Goal: Task Accomplishment & Management: Complete application form

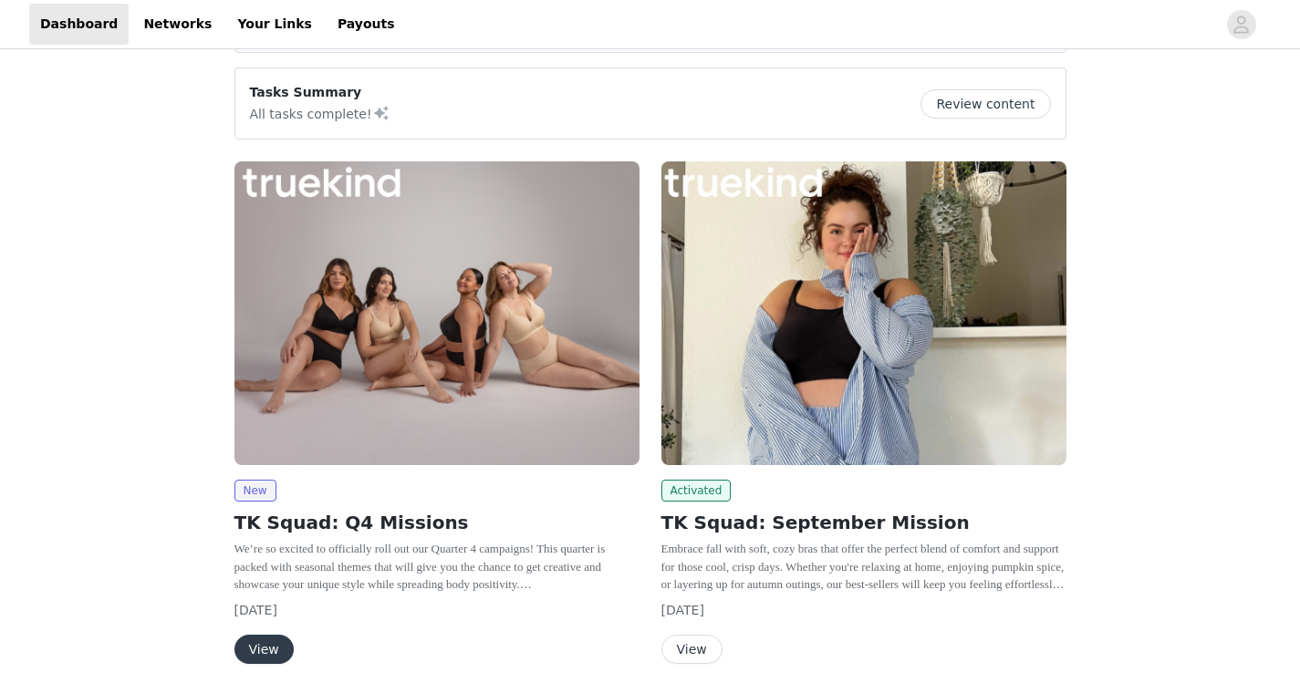
scroll to position [250, 0]
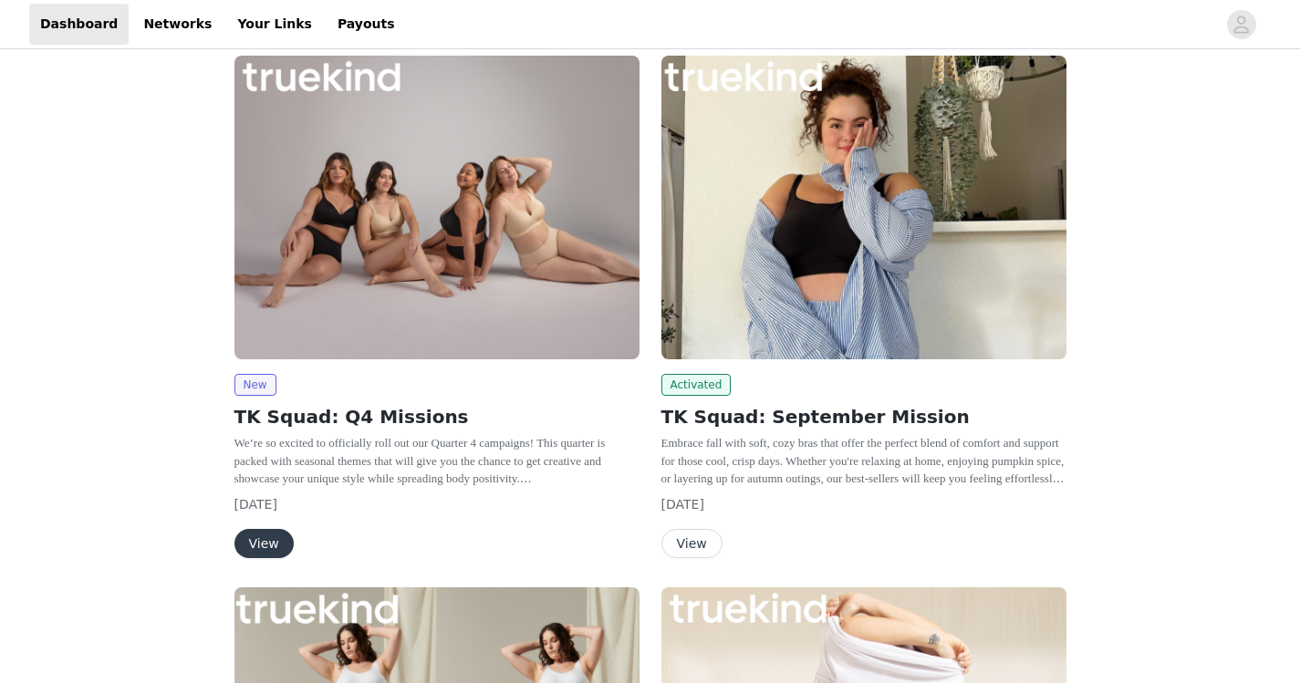
click at [697, 546] on button "View" at bounding box center [691, 543] width 61 height 29
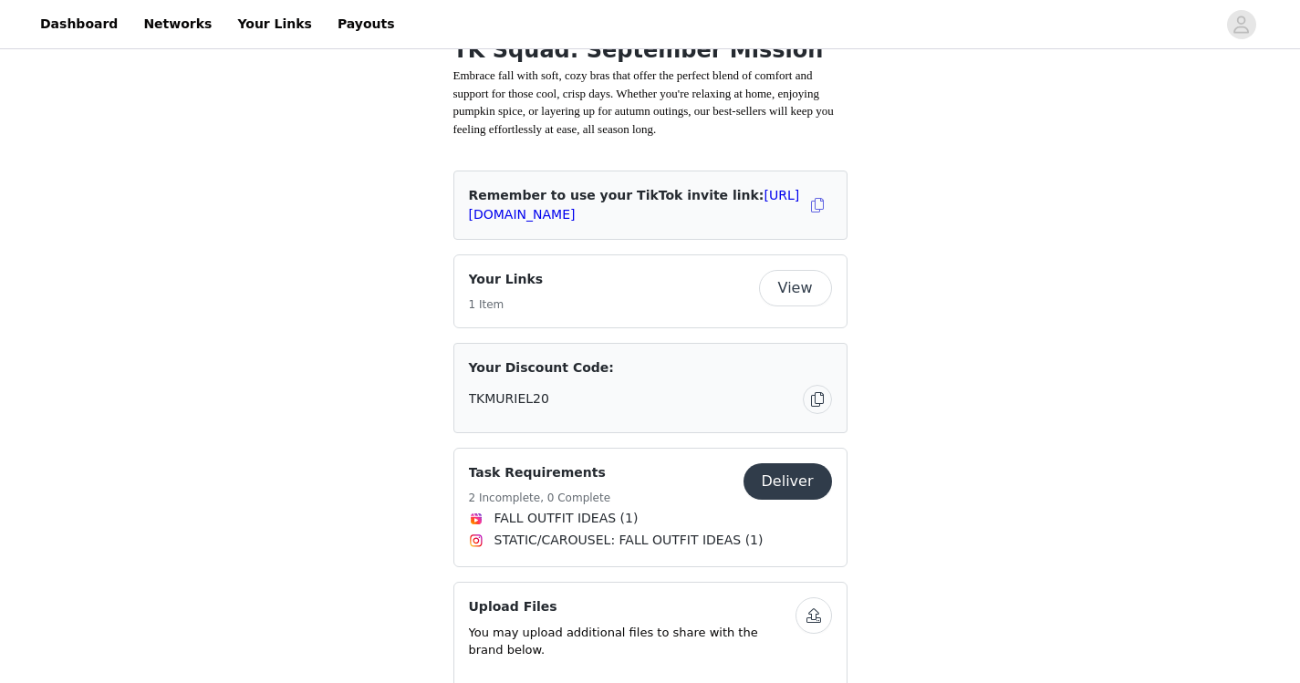
scroll to position [469, 0]
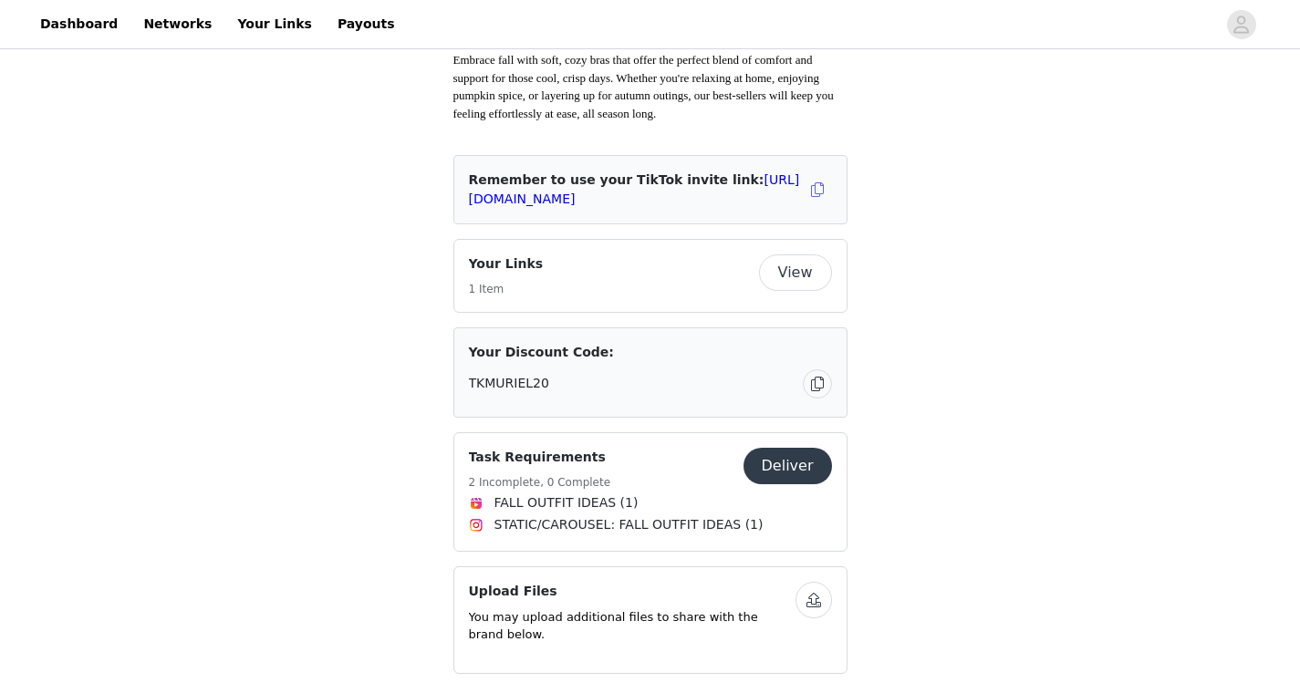
click at [798, 484] on button "Deliver" at bounding box center [788, 466] width 88 height 36
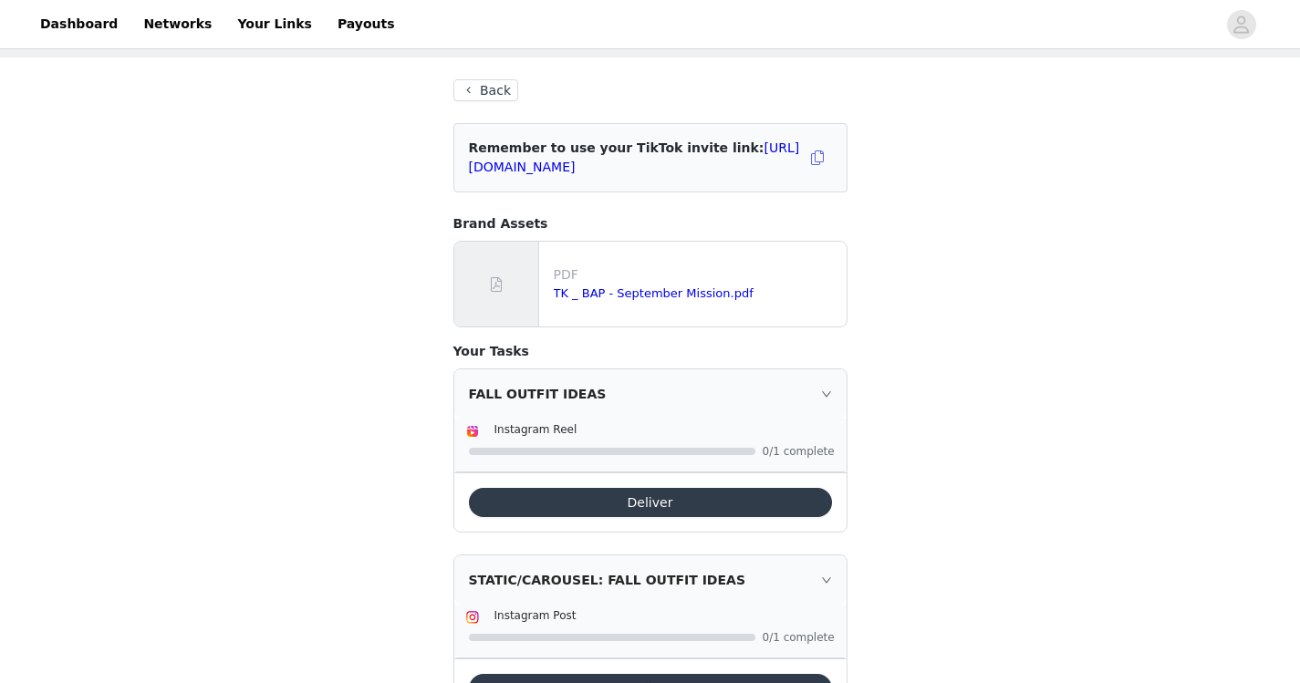
scroll to position [82, 0]
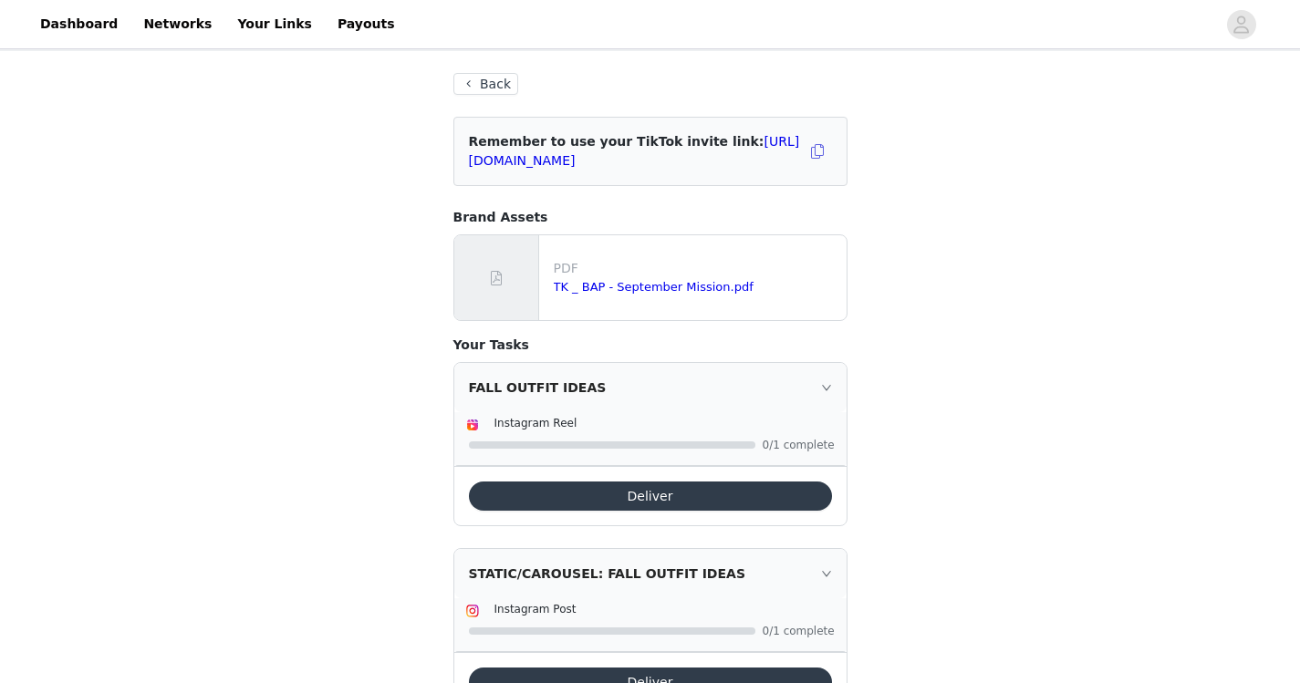
click at [675, 493] on button "Deliver" at bounding box center [650, 496] width 363 height 29
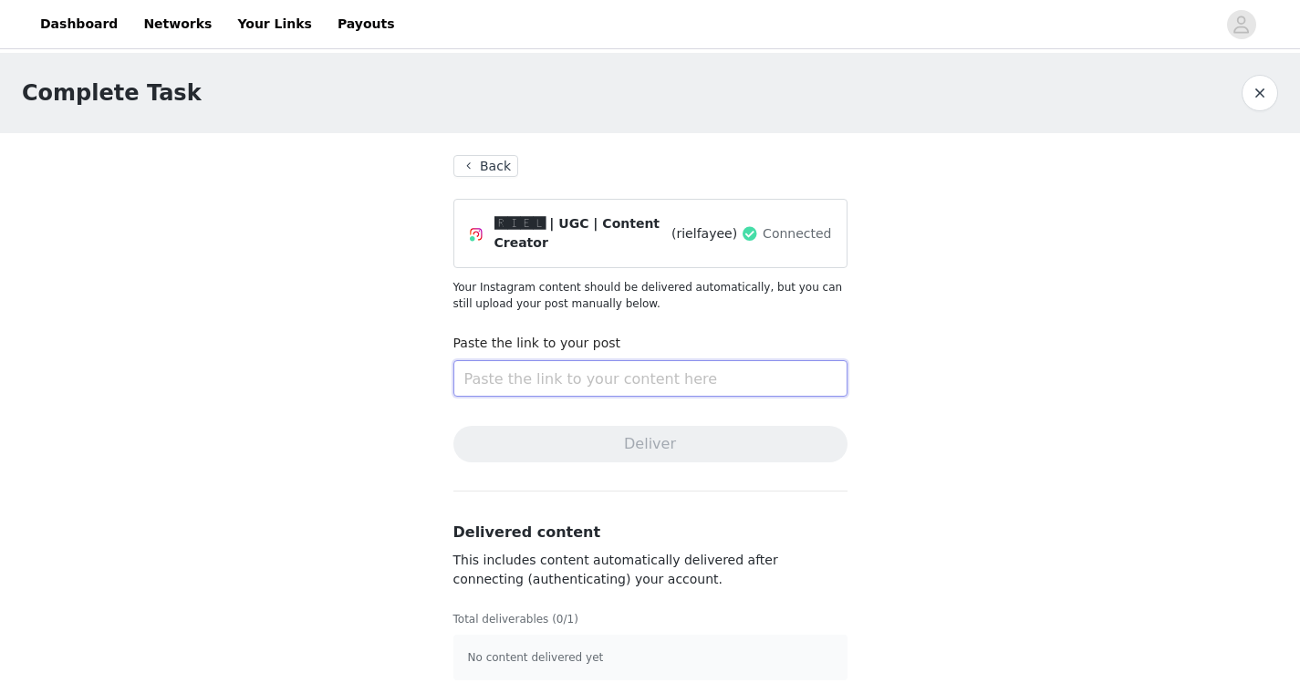
click at [622, 388] on input "text" at bounding box center [650, 378] width 394 height 36
paste input "[URL][DOMAIN_NAME]"
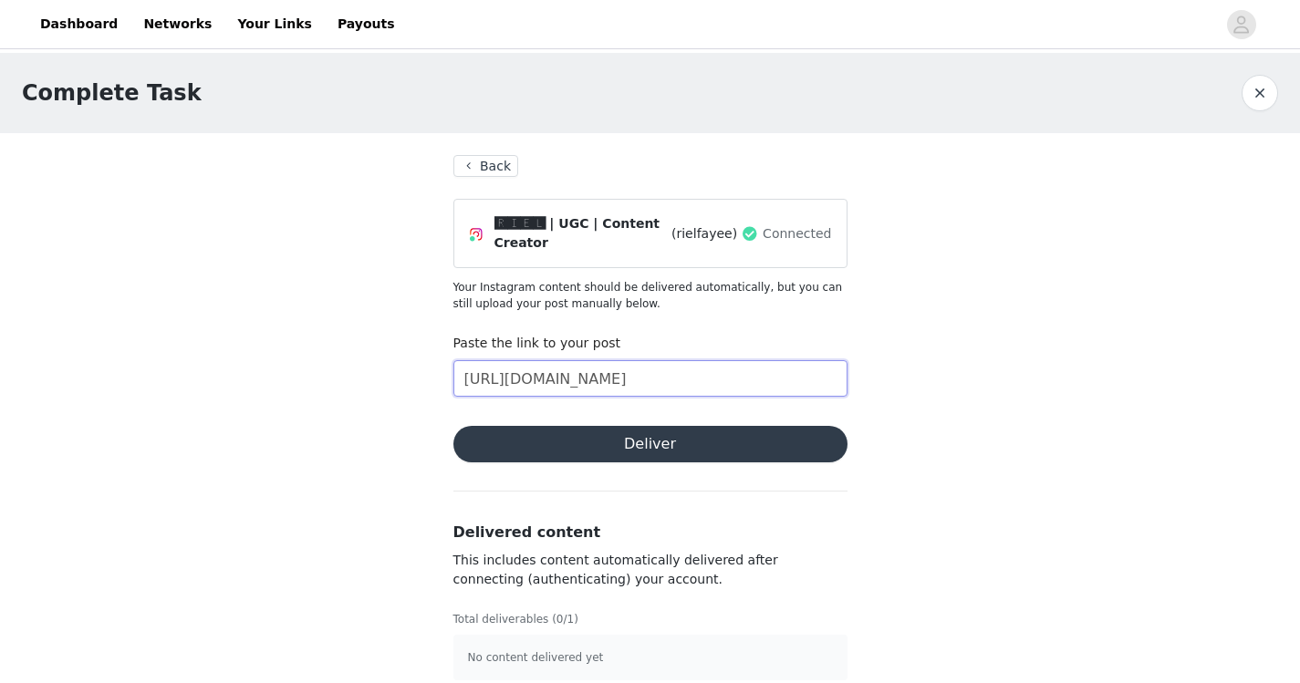
drag, startPoint x: 546, startPoint y: 376, endPoint x: 373, endPoint y: 357, distance: 173.5
click at [373, 357] on div "Complete Task Back 🆁🅸🅴🅻 | UGC | Content Creator (rielfayee) Connected Your Inst…" at bounding box center [650, 378] width 1300 height 650
click at [643, 373] on input "[URL][DOMAIN_NAME]" at bounding box center [650, 378] width 394 height 36
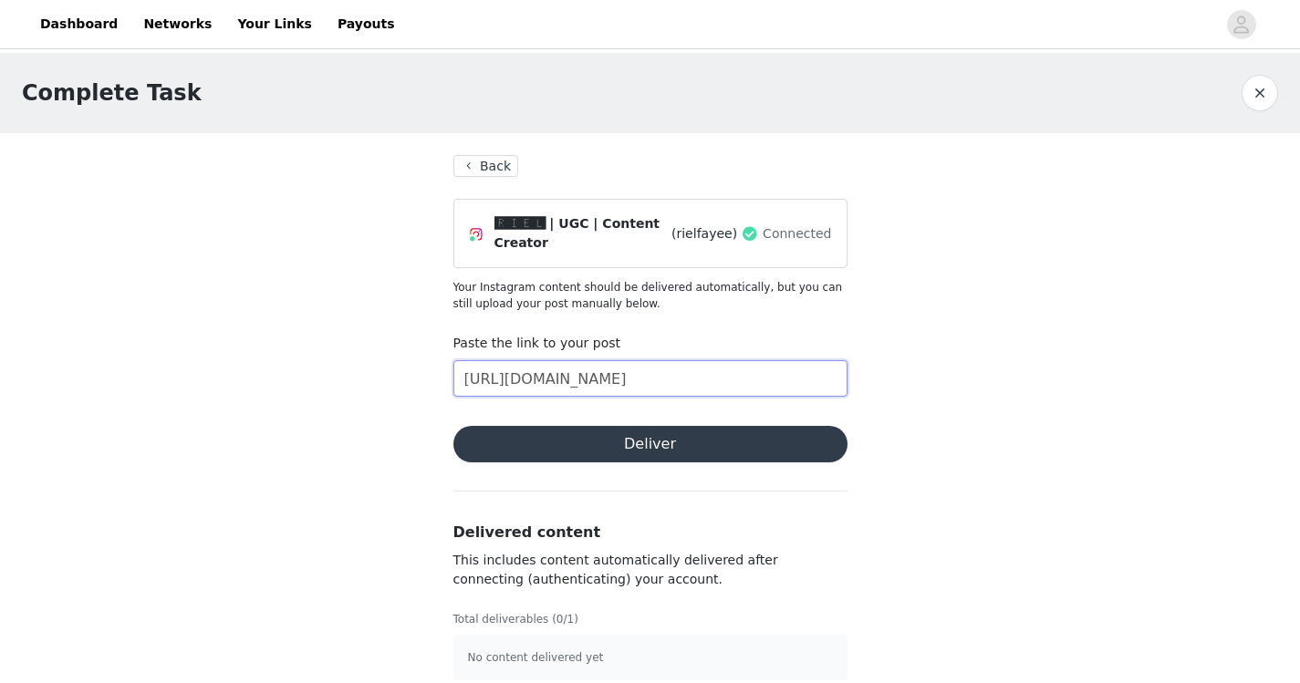
type input "[URL][DOMAIN_NAME]"
click at [570, 442] on button "Deliver" at bounding box center [650, 444] width 394 height 36
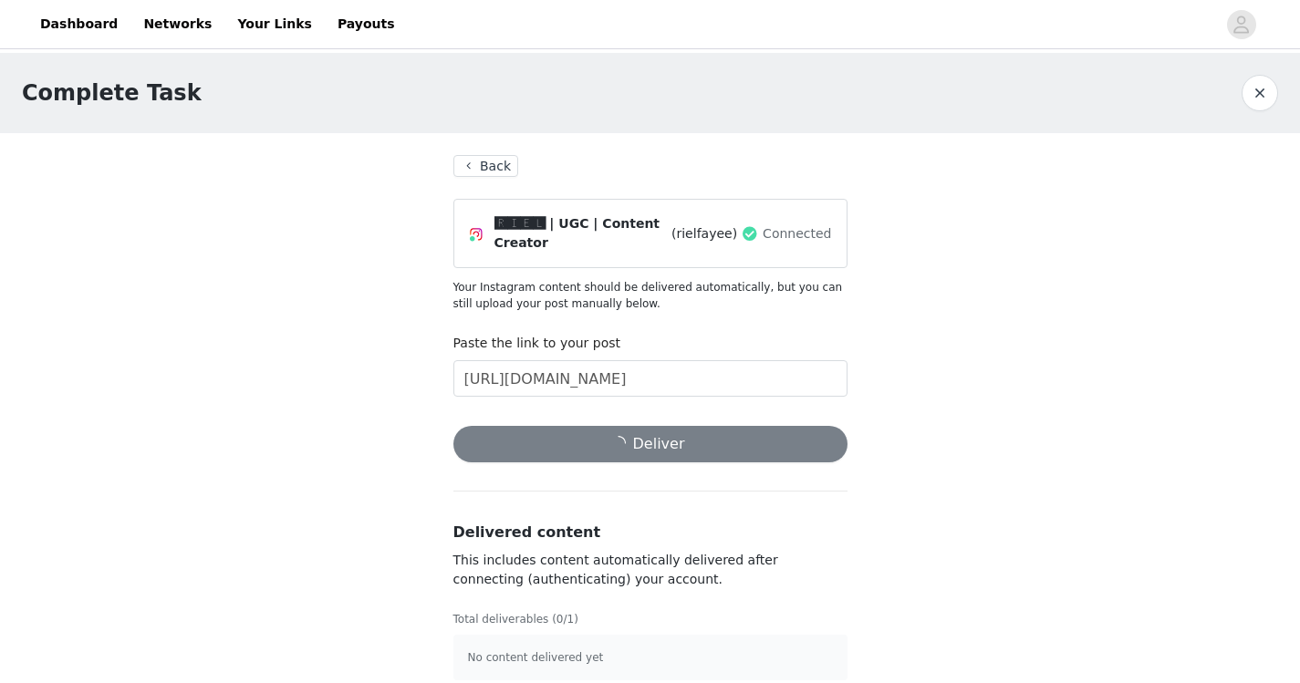
scroll to position [19, 0]
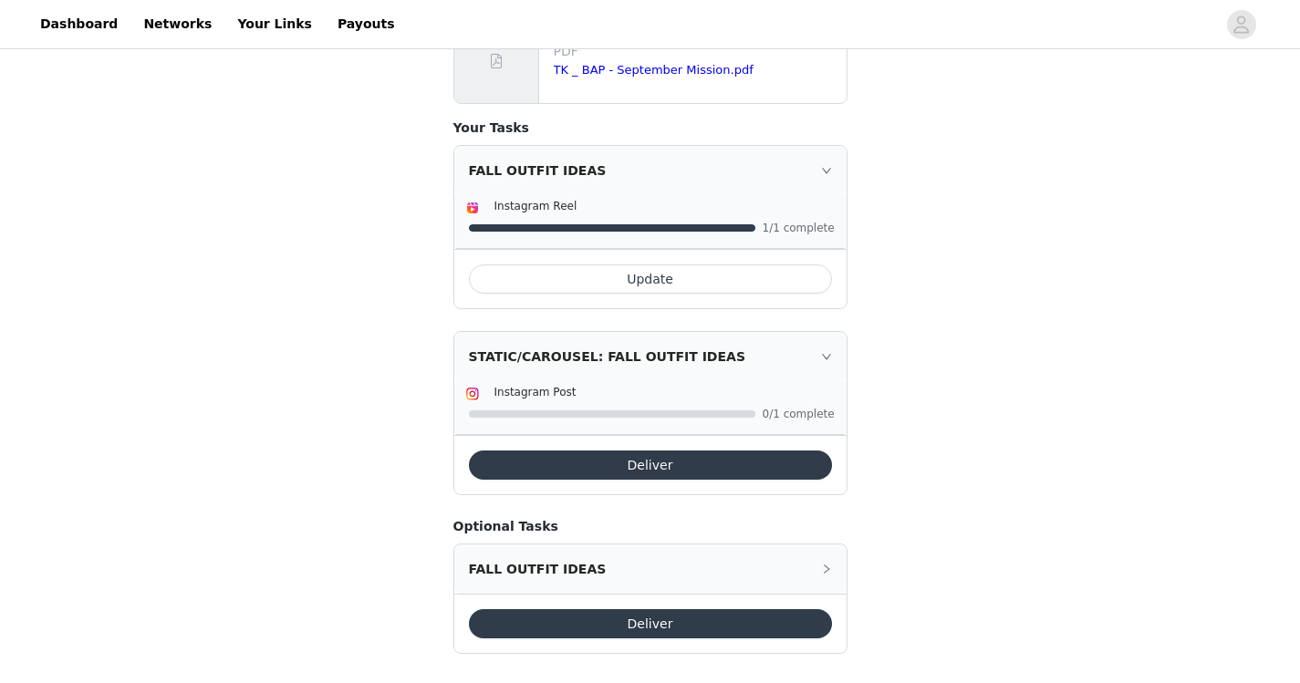
scroll to position [314, 0]
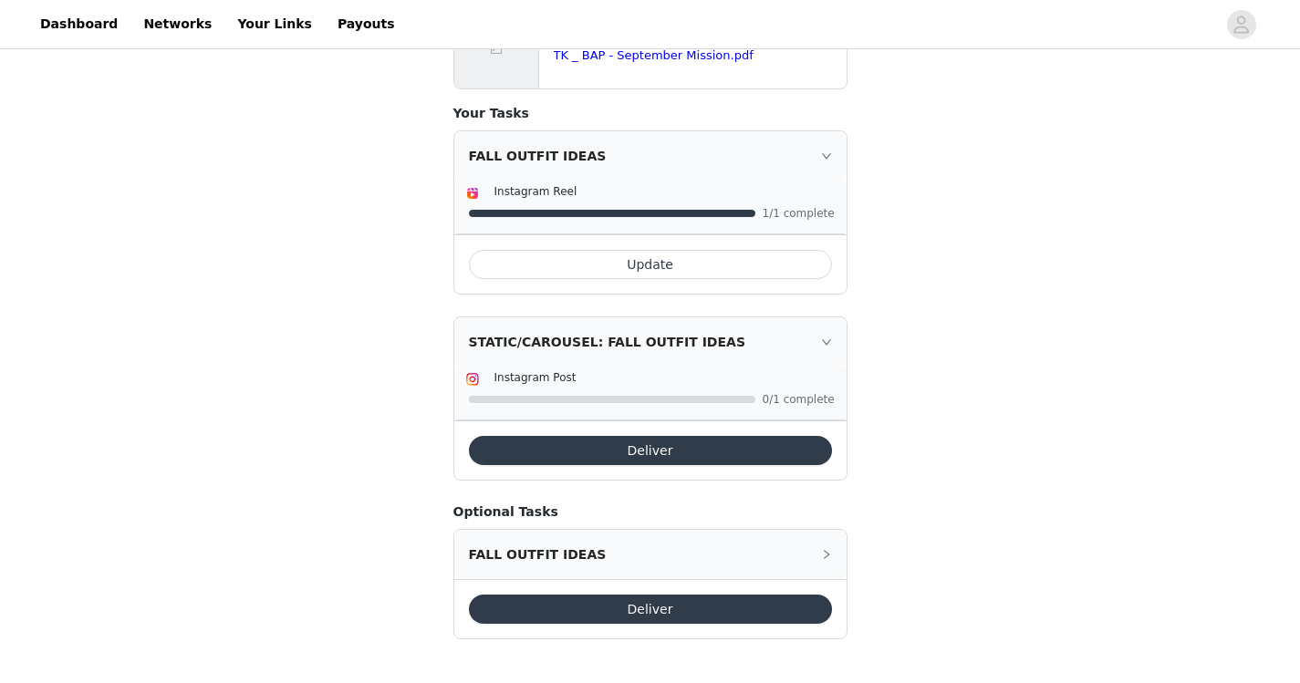
click at [827, 155] on icon "icon: right" at bounding box center [825, 155] width 9 height 5
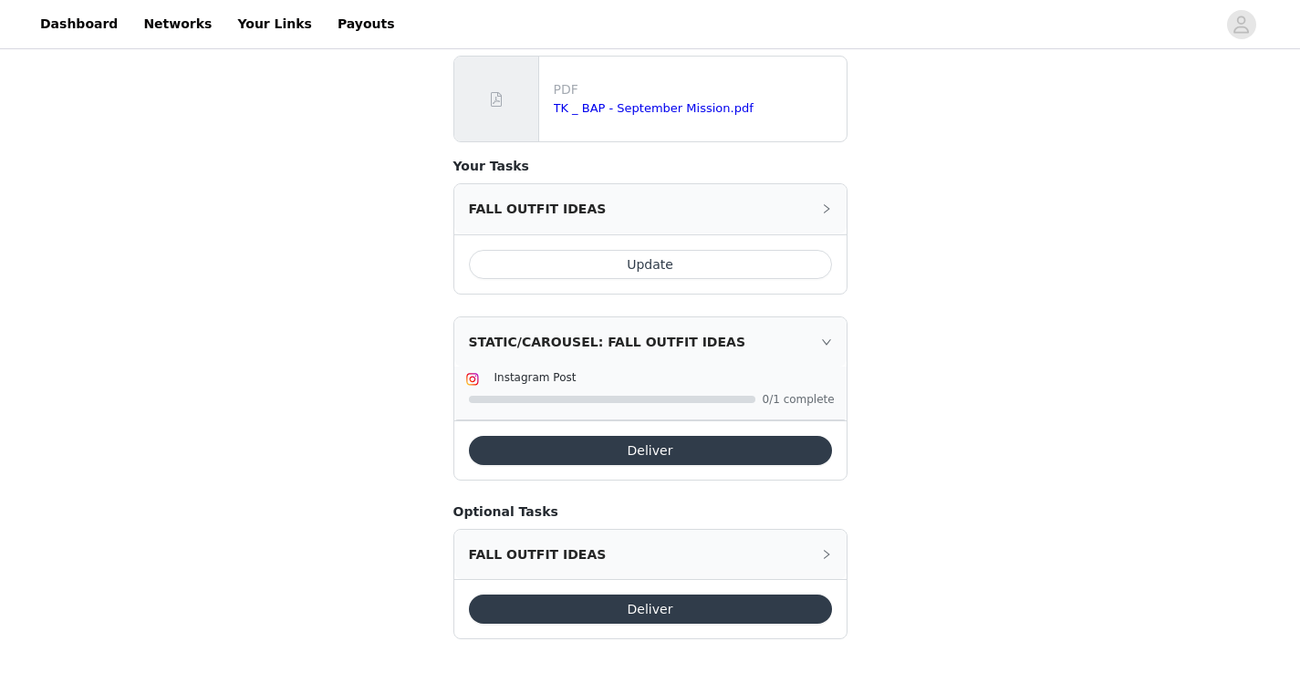
scroll to position [260, 0]
click at [827, 203] on div "FALL OUTFIT IDEAS" at bounding box center [650, 209] width 392 height 49
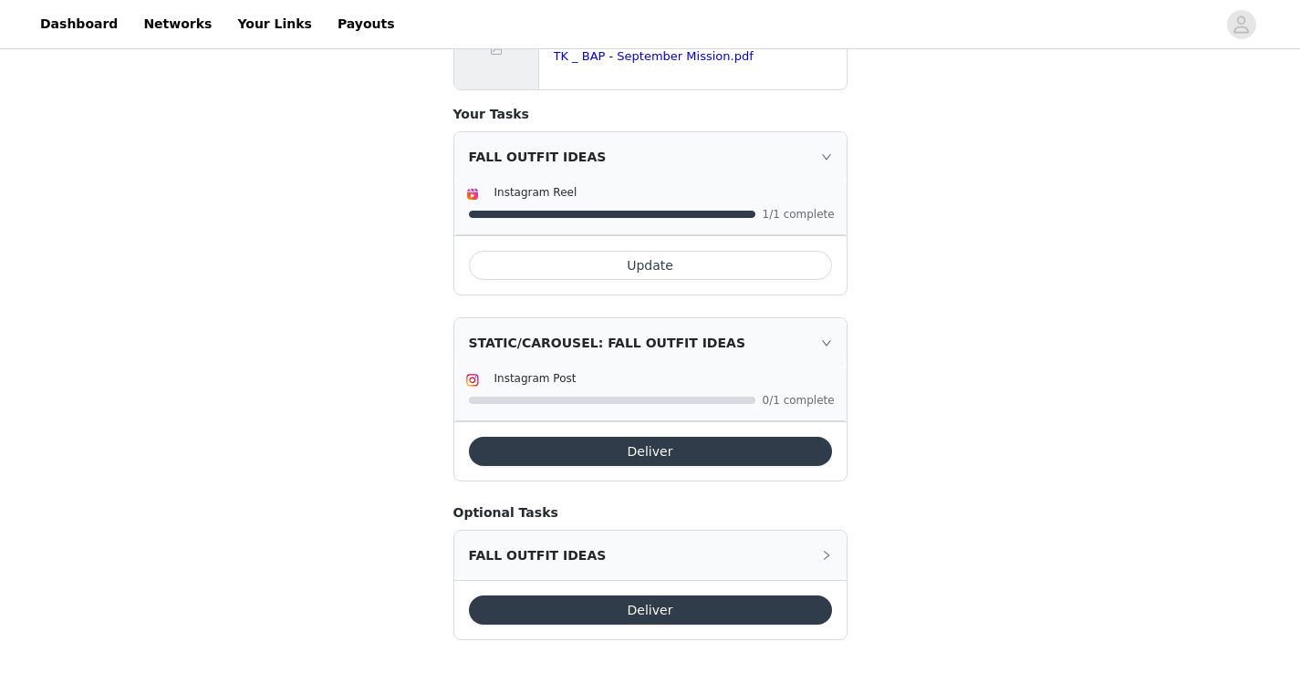
scroll to position [314, 0]
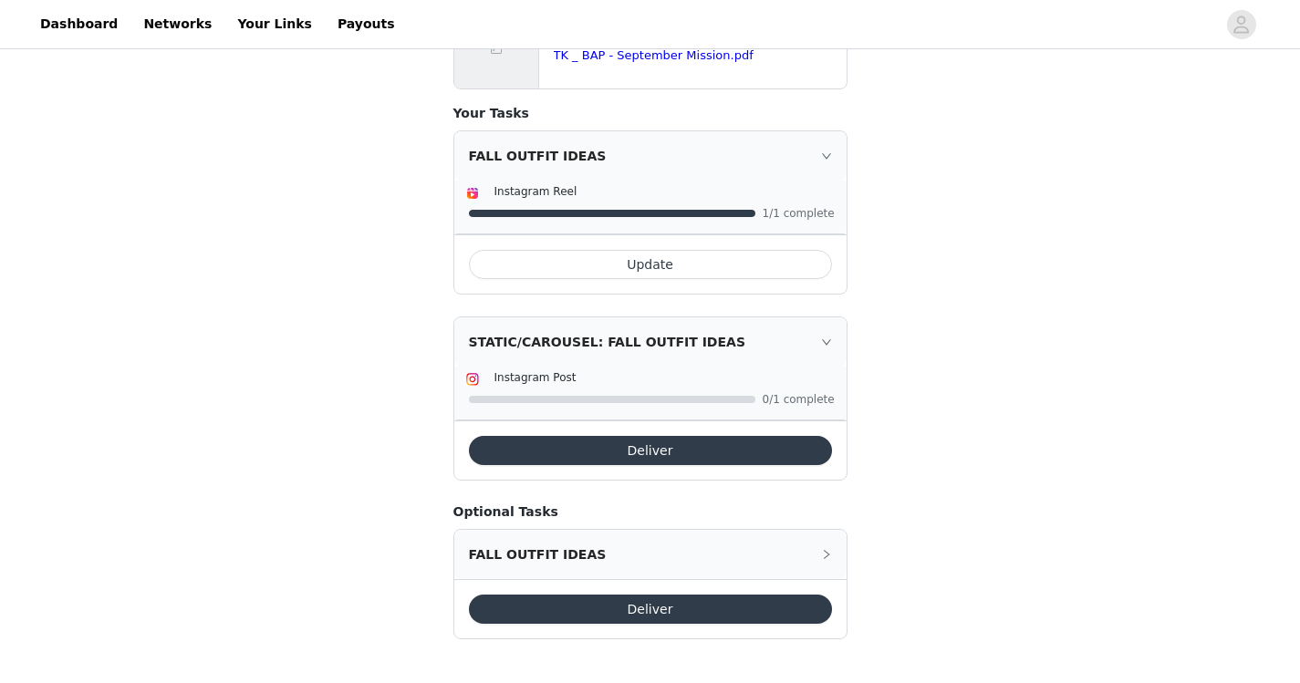
click at [940, 380] on div "Task Requirements Back Remember to use your TikTok invite link: [URL][DOMAIN_NA…" at bounding box center [650, 211] width 1300 height 944
click at [732, 556] on div "FALL OUTFIT IDEAS" at bounding box center [650, 554] width 392 height 49
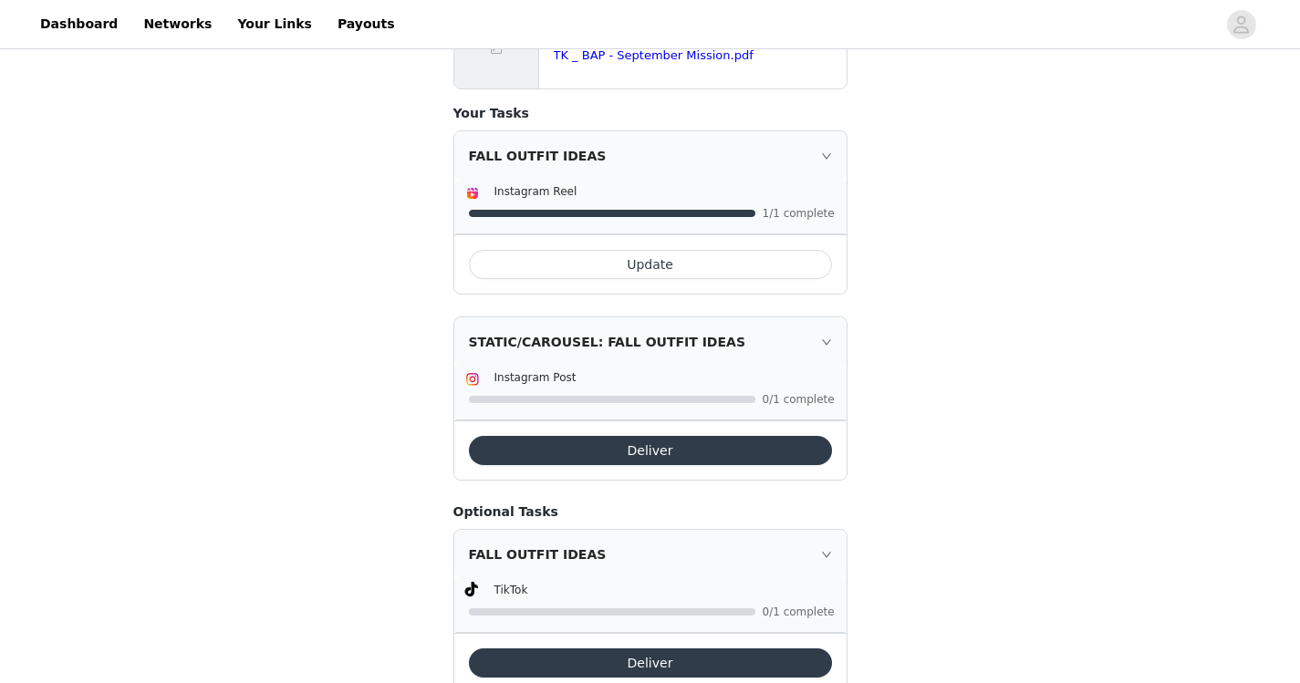
scroll to position [368, 0]
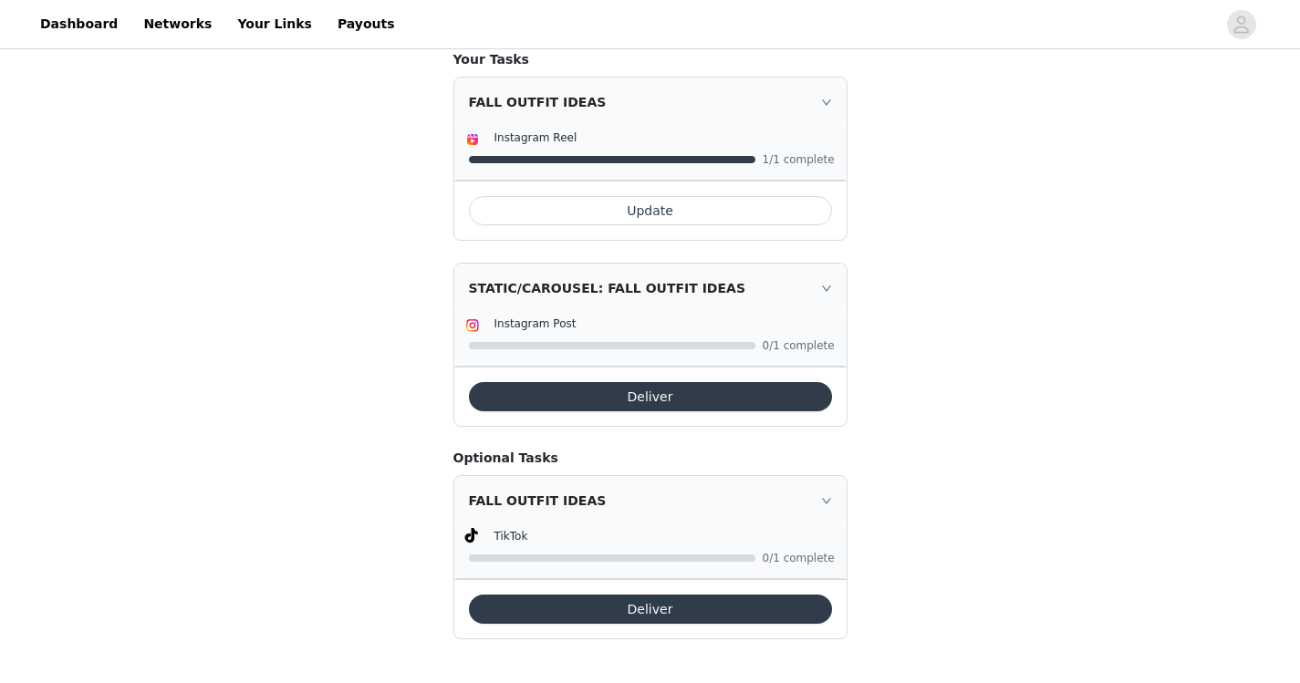
click at [772, 613] on button "Deliver" at bounding box center [650, 609] width 363 height 29
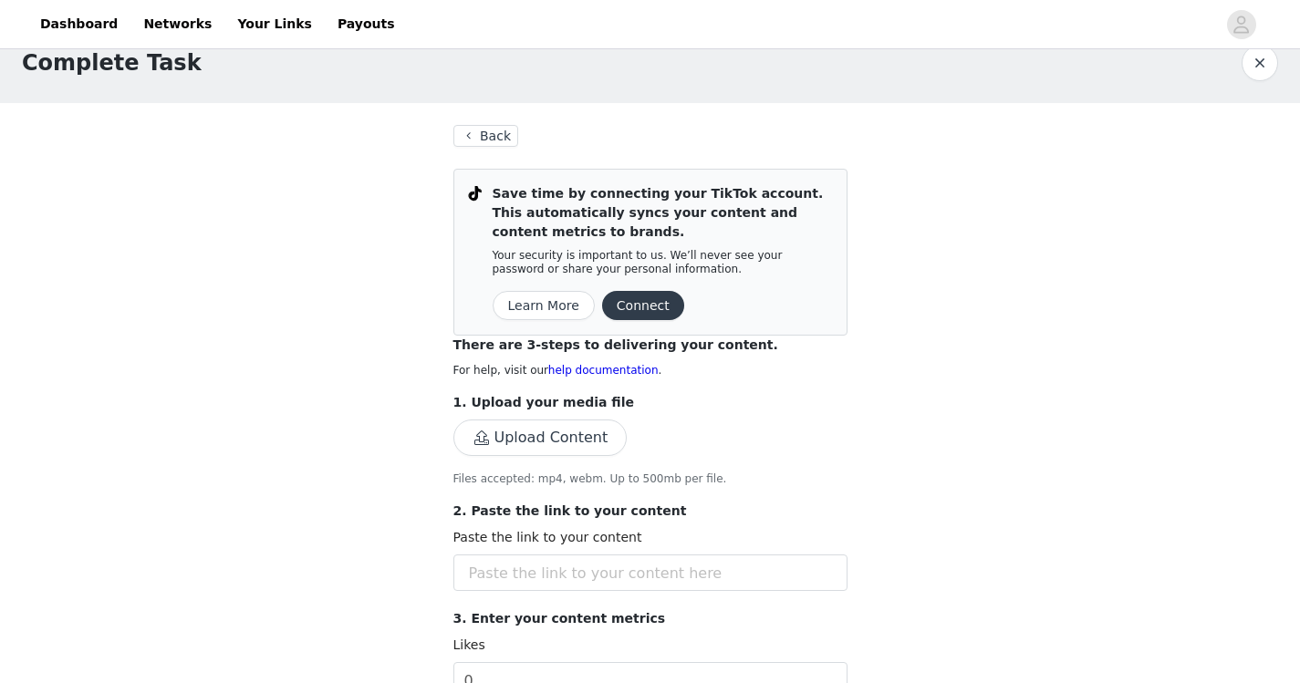
scroll to position [32, 0]
click at [638, 304] on button "Connect" at bounding box center [643, 303] width 82 height 29
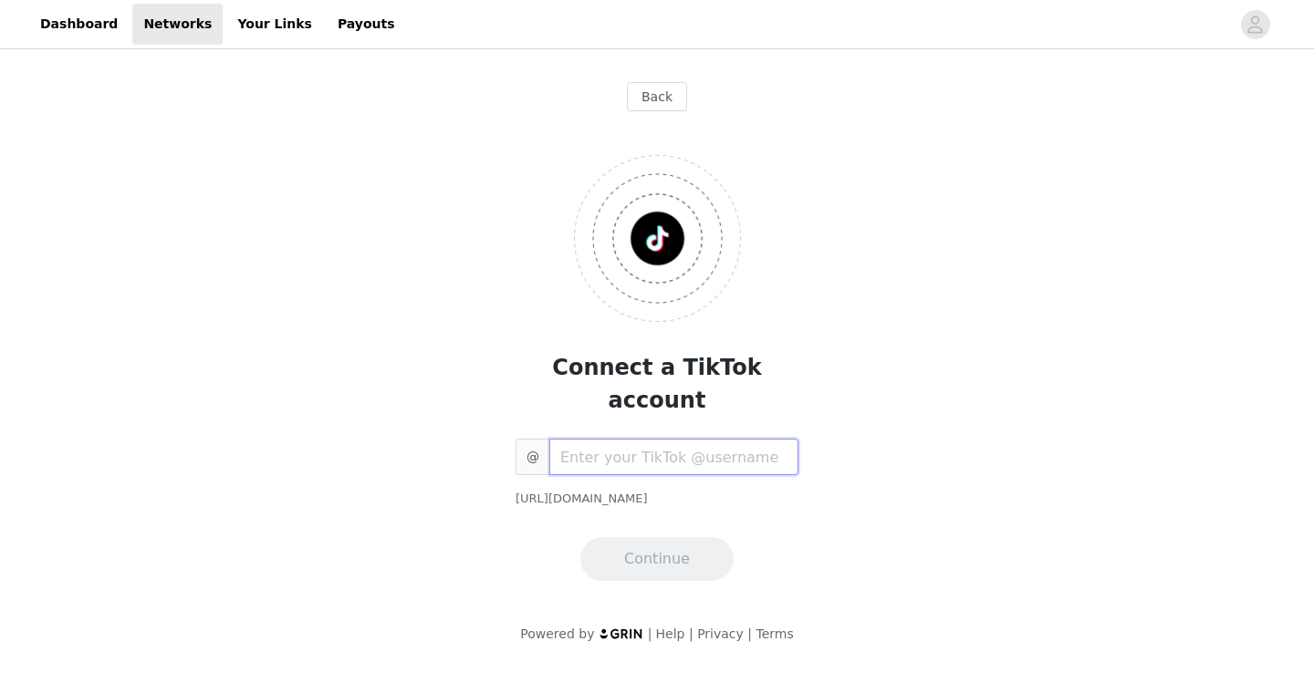
click at [632, 439] on input "text" at bounding box center [673, 457] width 249 height 36
type input "rielfayee_"
click at [654, 537] on button "Continue" at bounding box center [656, 559] width 153 height 44
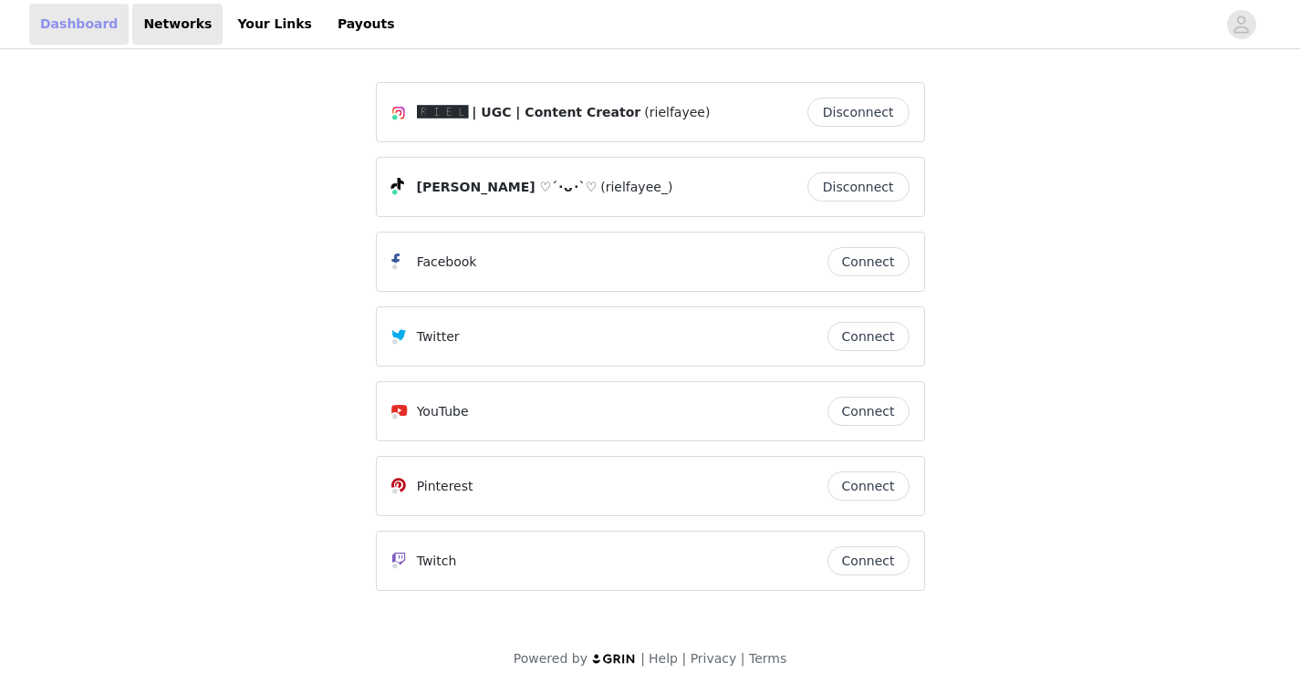
click at [89, 20] on link "Dashboard" at bounding box center [78, 24] width 99 height 41
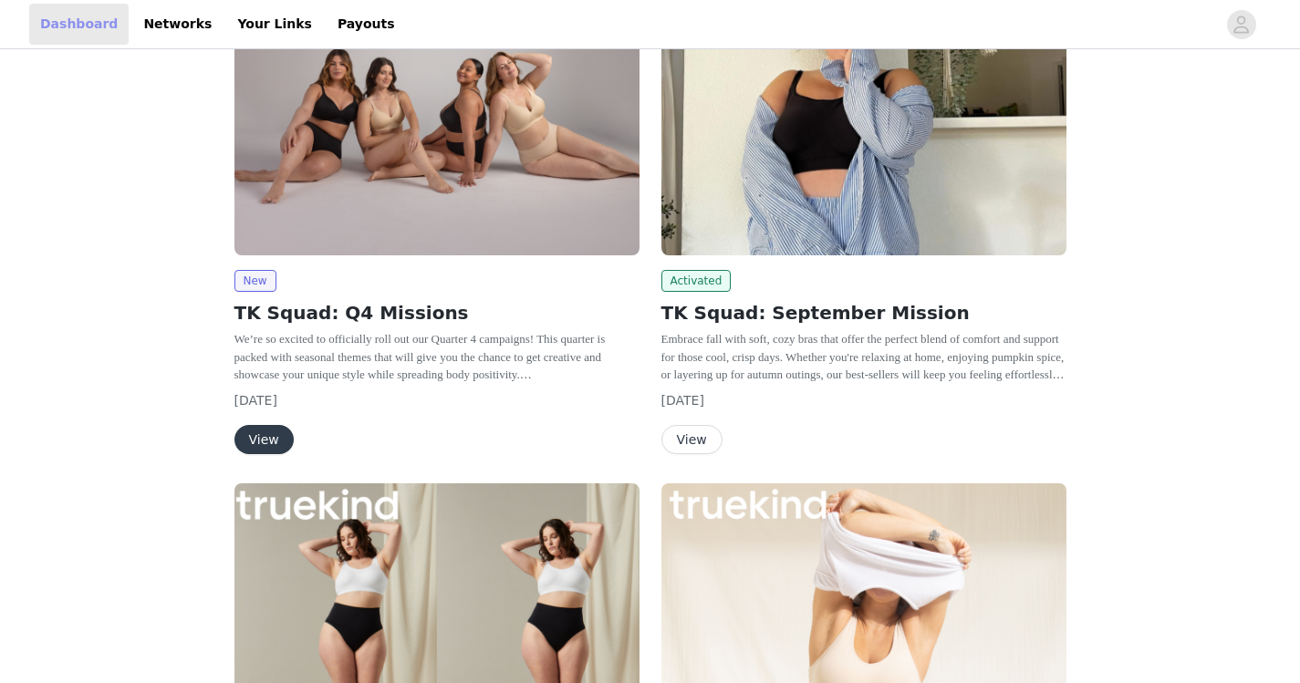
scroll to position [227, 0]
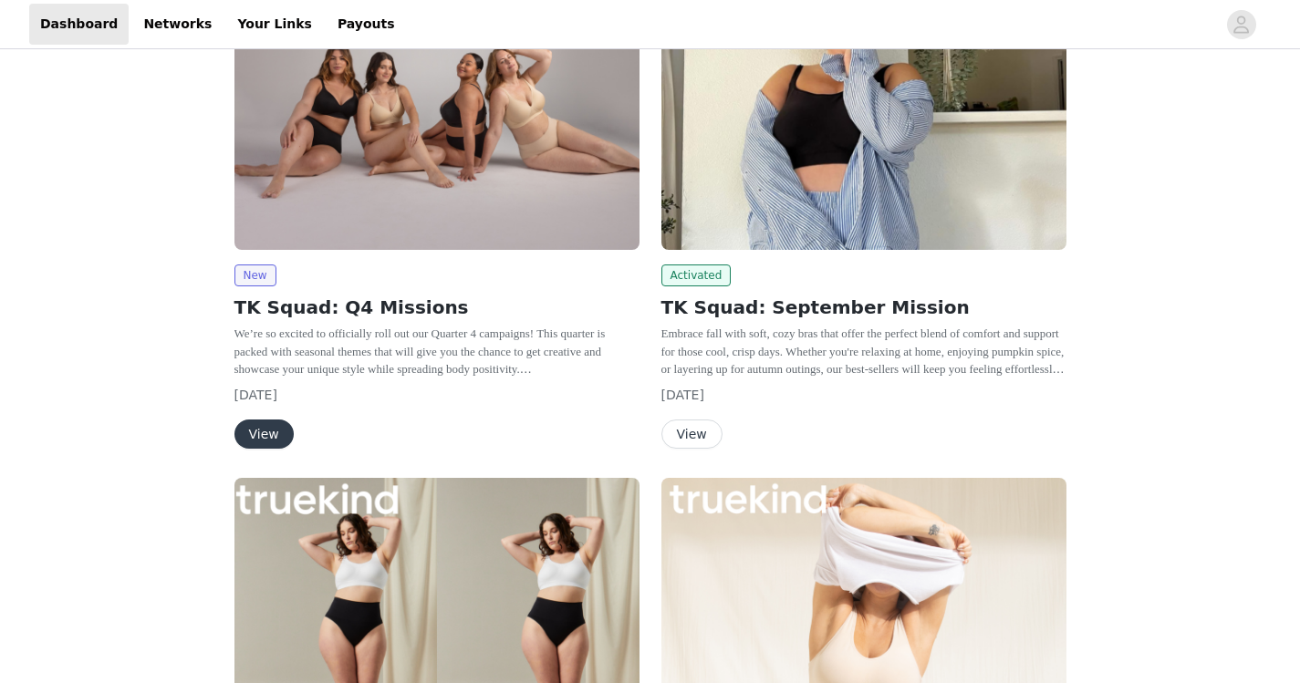
click at [699, 440] on button "View" at bounding box center [691, 434] width 61 height 29
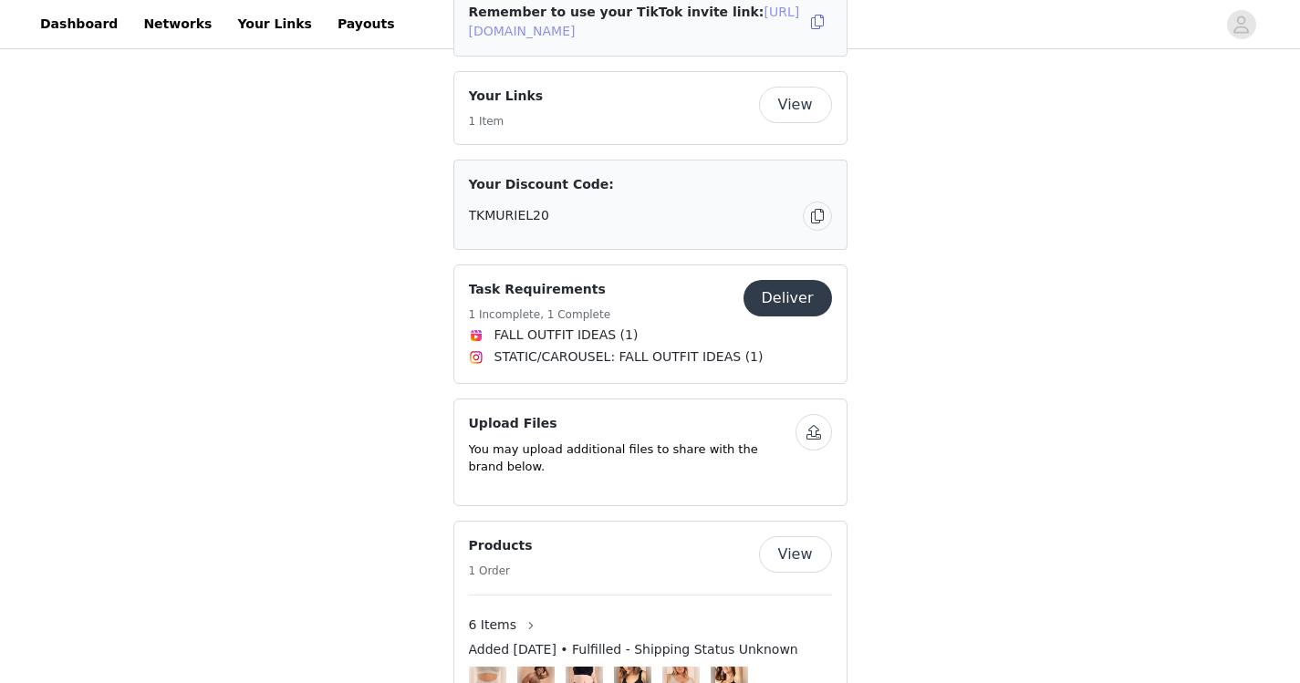
scroll to position [638, 0]
click at [780, 316] on button "Deliver" at bounding box center [788, 297] width 88 height 36
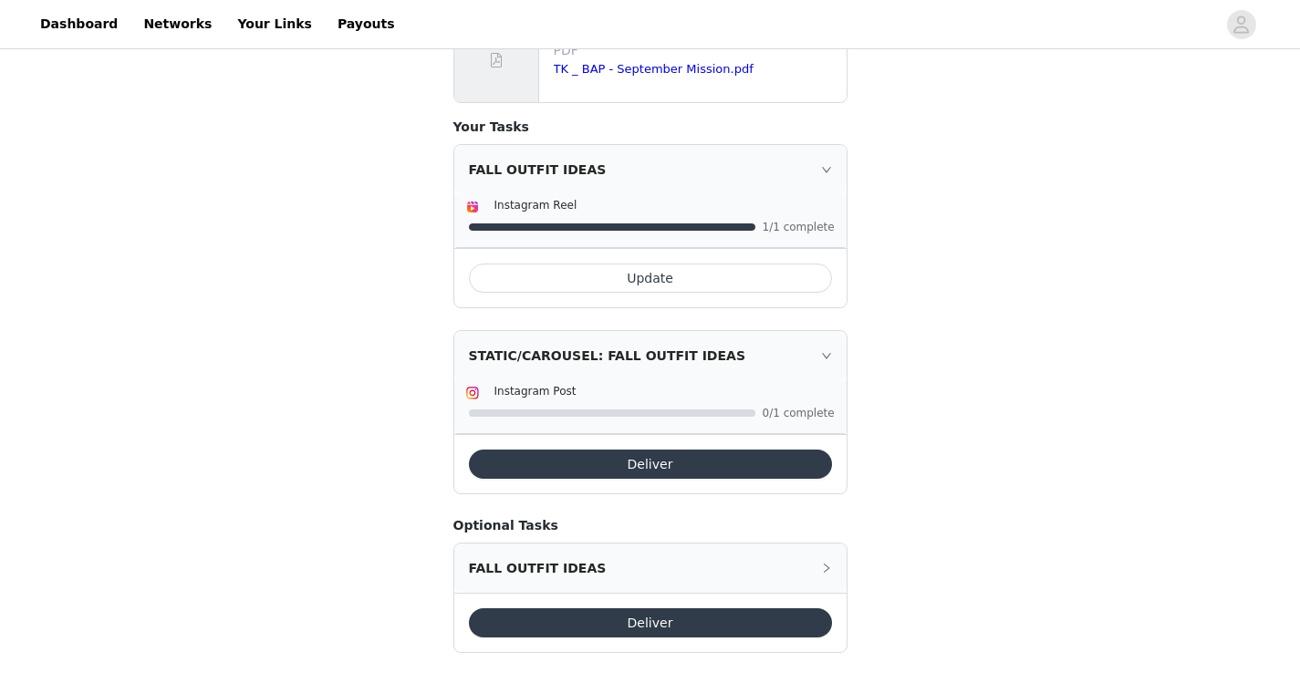
scroll to position [314, 0]
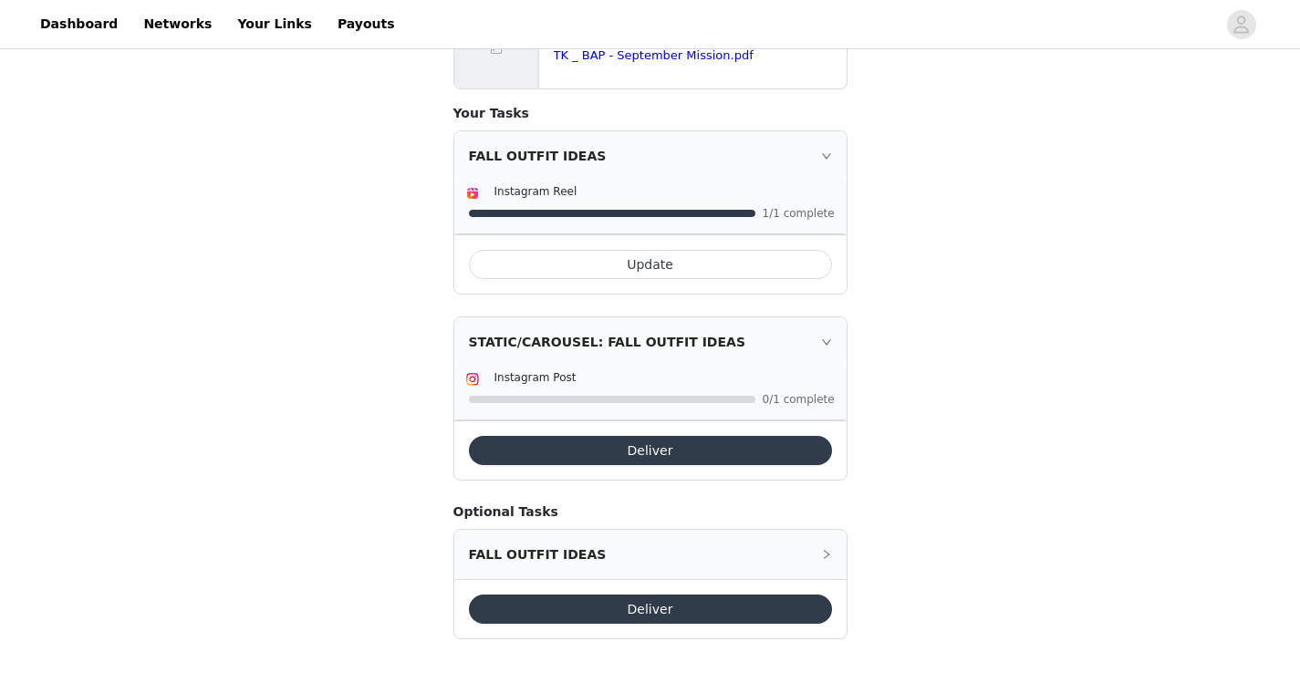
click at [818, 557] on div "FALL OUTFIT IDEAS" at bounding box center [650, 554] width 392 height 49
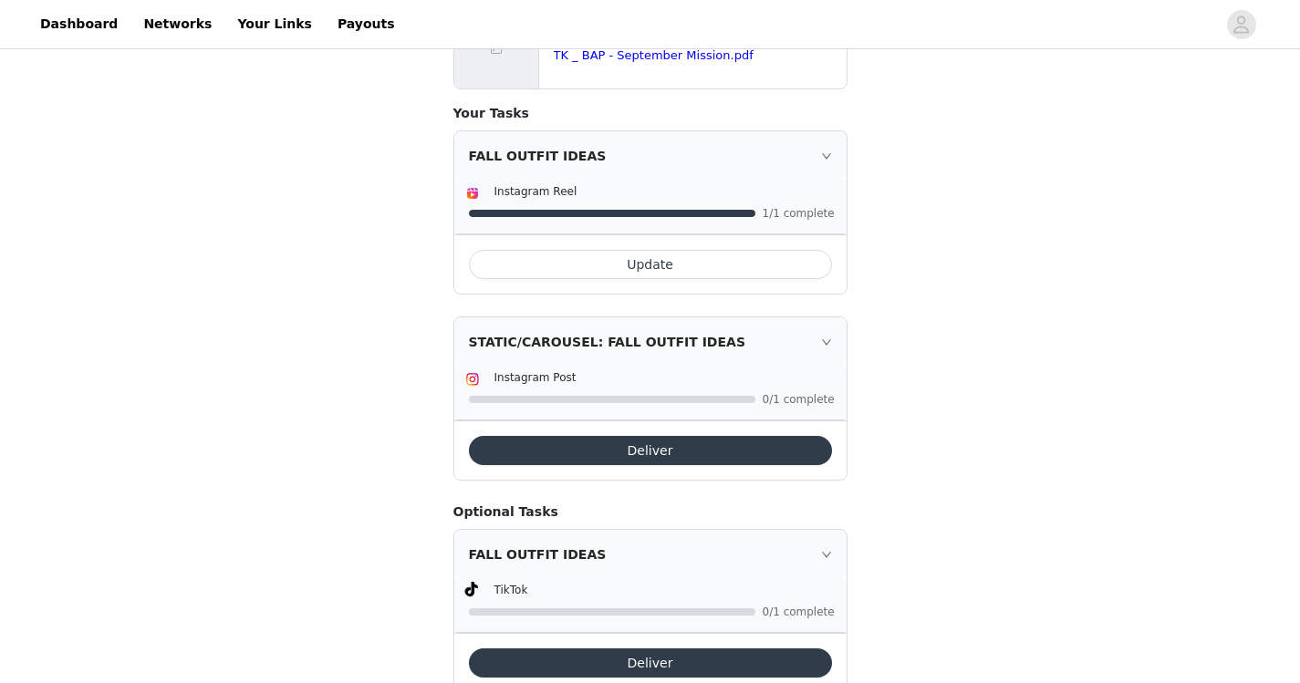
scroll to position [368, 0]
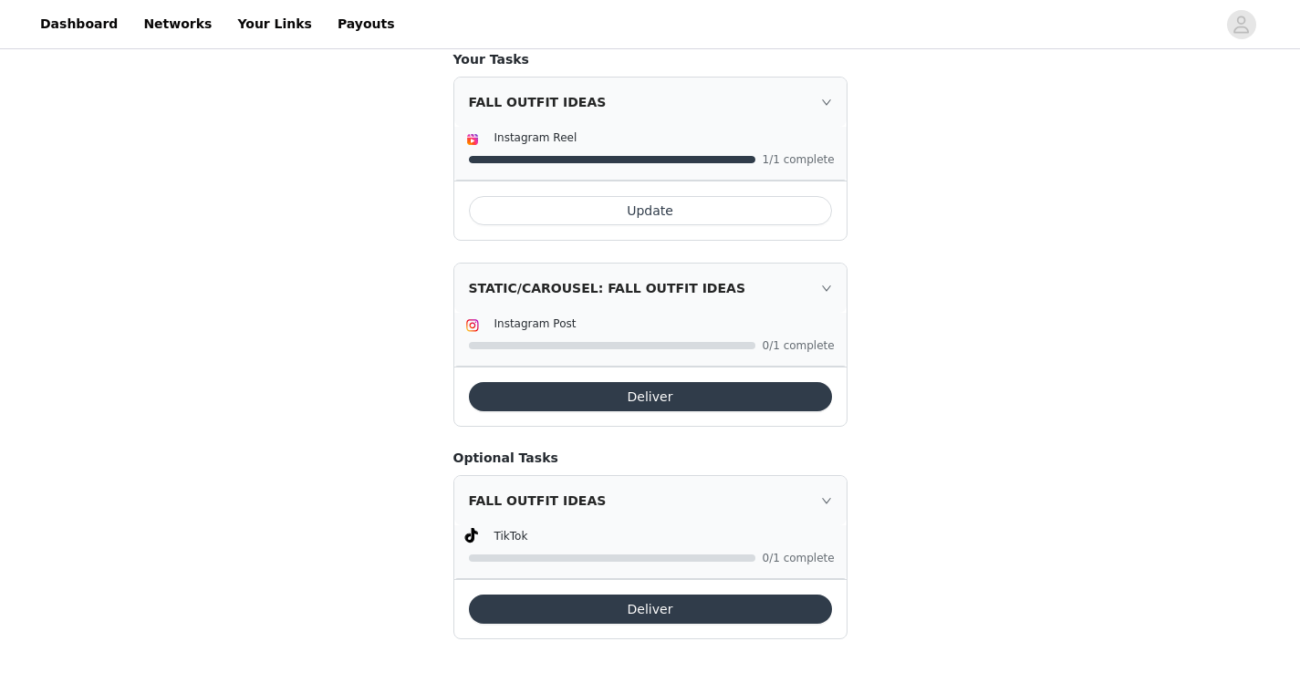
click at [609, 616] on button "Deliver" at bounding box center [650, 609] width 363 height 29
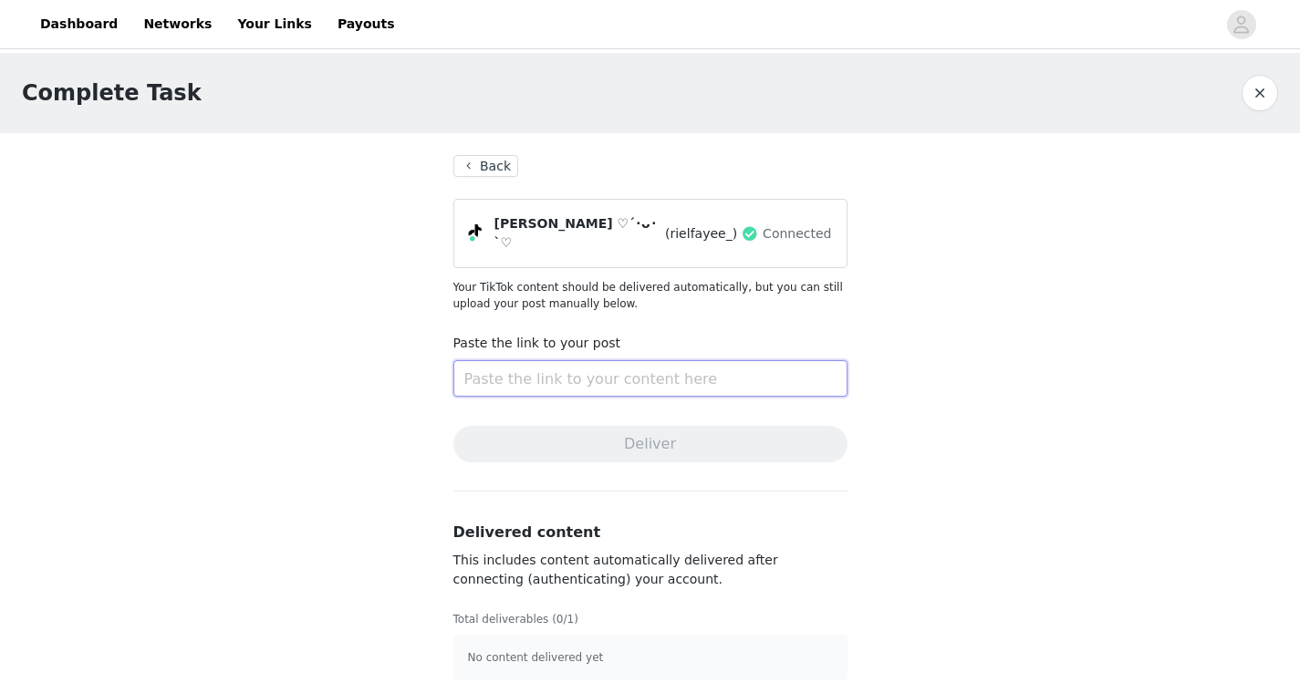
click at [586, 364] on input "text" at bounding box center [650, 378] width 394 height 36
paste input "[URL][DOMAIN_NAME]"
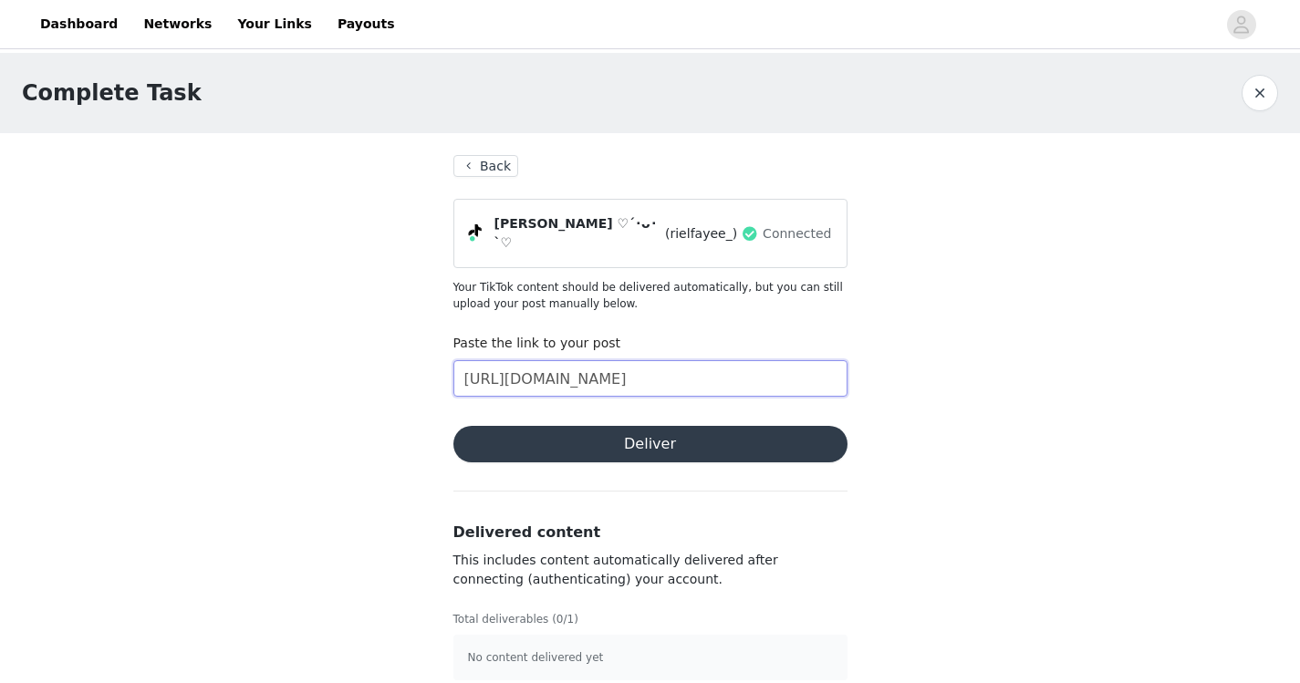
type input "[URL][DOMAIN_NAME]"
click at [653, 441] on button "Deliver" at bounding box center [650, 444] width 394 height 36
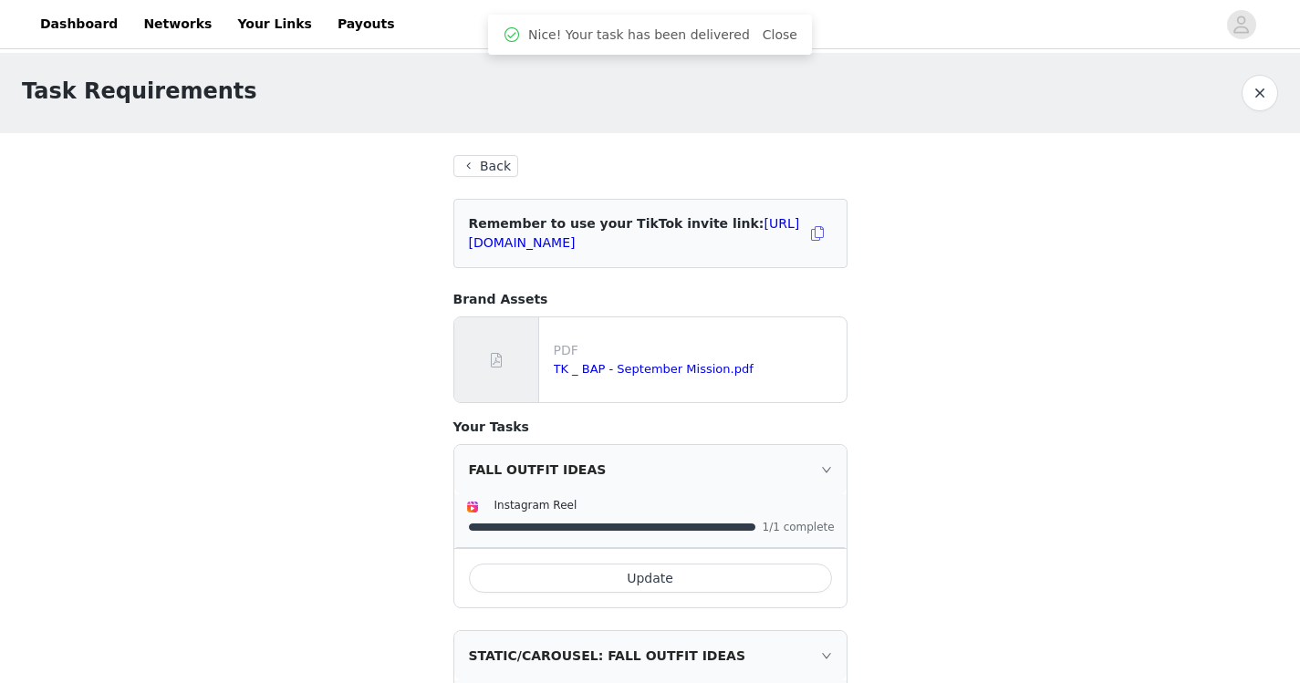
scroll to position [314, 0]
